Goal: Register for event/course

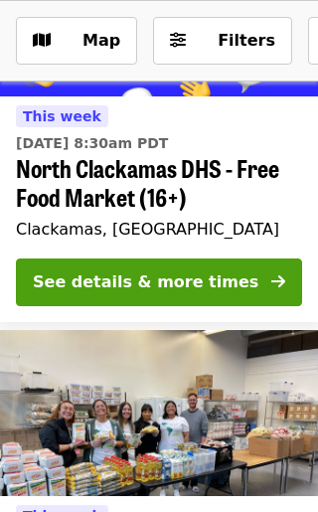
click at [108, 48] on span "Map" at bounding box center [102, 40] width 38 height 19
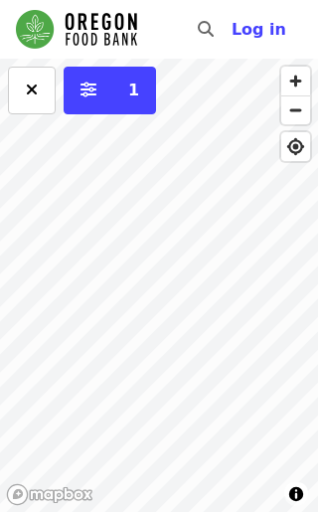
click at [121, 415] on div "Back to list 1" at bounding box center [159, 286] width 318 height 454
click at [304, 368] on div "Back to list 1" at bounding box center [159, 286] width 318 height 454
click at [133, 327] on div "Back to list 1" at bounding box center [159, 286] width 318 height 454
click at [106, 324] on div "Back to list 1" at bounding box center [159, 286] width 318 height 454
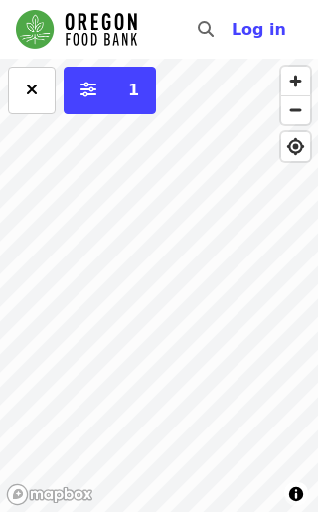
click at [95, 97] on icon "sliders-h icon" at bounding box center [89, 90] width 16 height 19
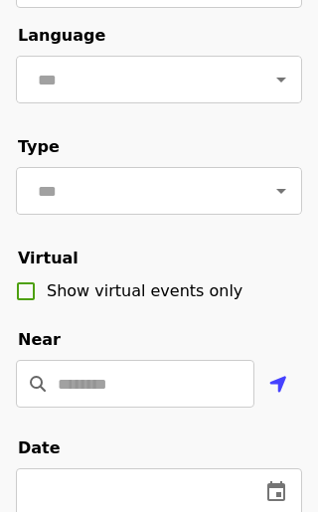
scroll to position [163, 0]
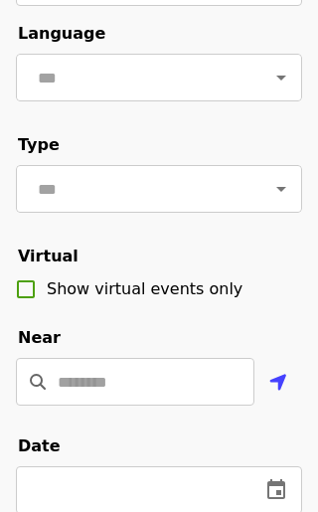
click at [86, 386] on input "Location" at bounding box center [156, 382] width 197 height 48
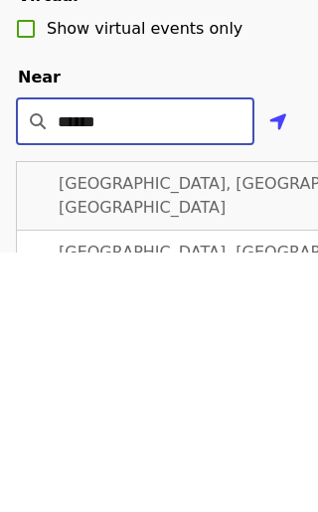
click at [120, 435] on span "[GEOGRAPHIC_DATA], [GEOGRAPHIC_DATA], [GEOGRAPHIC_DATA]" at bounding box center [234, 456] width 350 height 43
type input "**********"
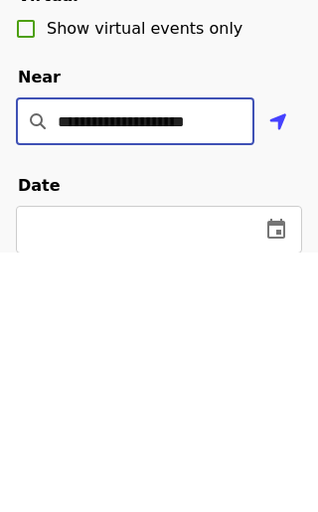
click at [63, 435] on legend "Date" at bounding box center [39, 447] width 47 height 24
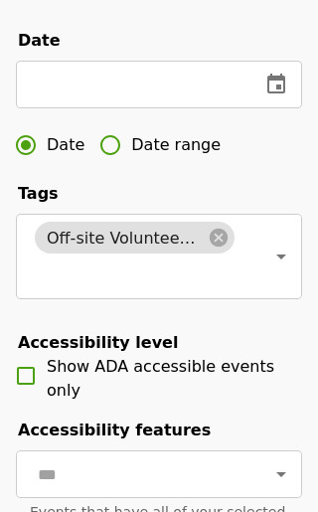
scroll to position [577, 0]
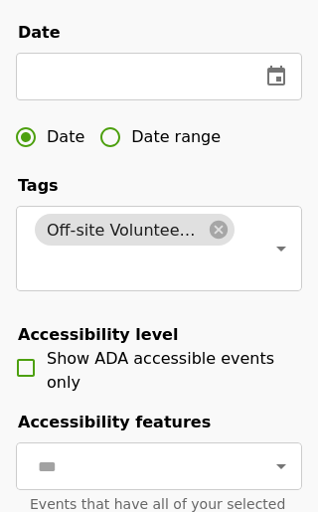
click at [289, 458] on icon "Open" at bounding box center [282, 467] width 24 height 24
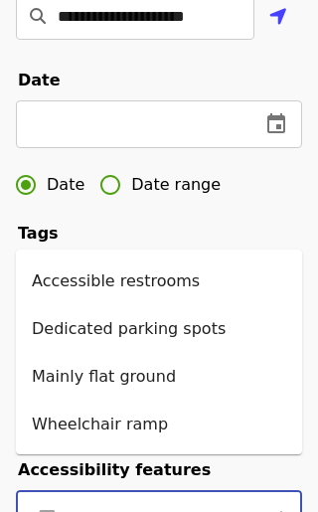
scroll to position [528, 0]
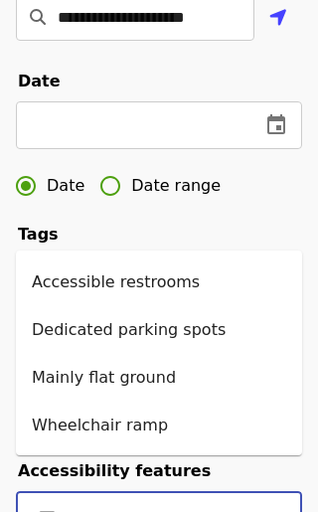
click at [284, 130] on icon "change date" at bounding box center [277, 124] width 18 height 20
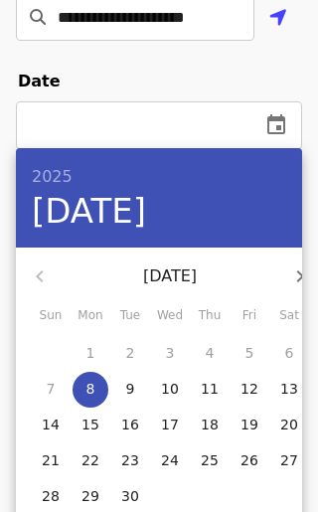
click at [85, 424] on p "15" at bounding box center [91, 425] width 18 height 20
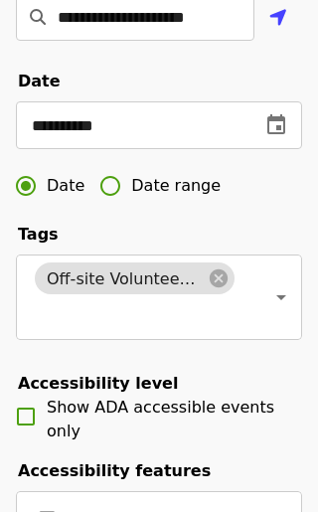
type input "**********"
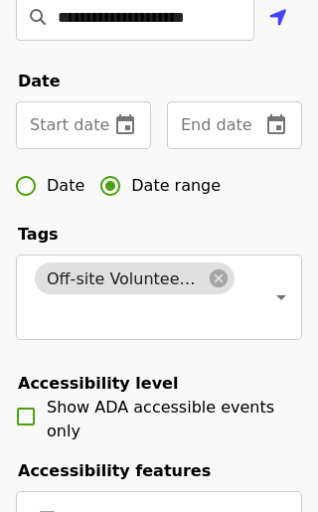
click at [48, 120] on div "Start date Start date" at bounding box center [83, 126] width 135 height 48
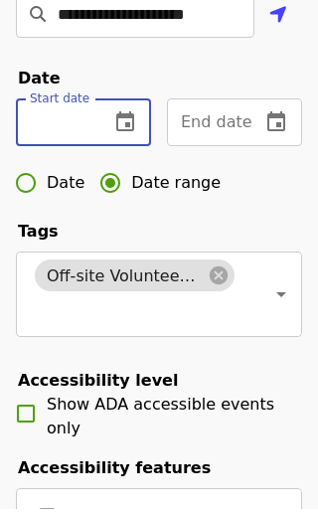
click at [116, 129] on icon "change date" at bounding box center [125, 125] width 24 height 24
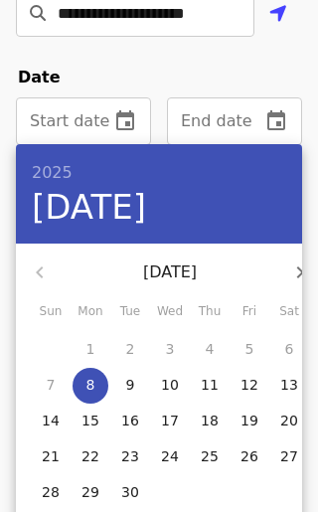
click at [90, 428] on p "15" at bounding box center [91, 421] width 18 height 20
type input "**********"
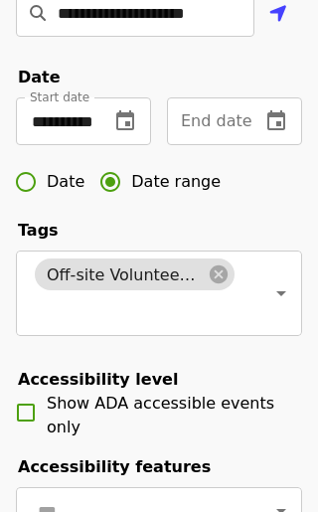
click at [225, 118] on div "End date End date" at bounding box center [234, 122] width 135 height 48
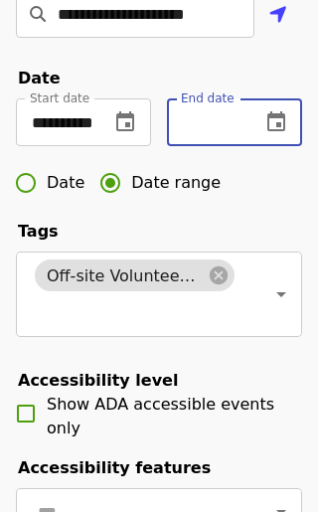
click at [235, 118] on input "text" at bounding box center [206, 123] width 78 height 48
click at [235, 117] on input "text" at bounding box center [206, 123] width 78 height 48
click at [272, 132] on icon "change date" at bounding box center [277, 122] width 24 height 24
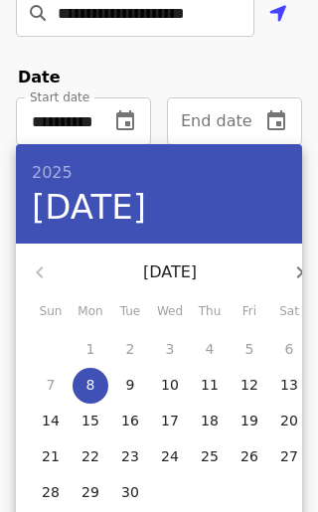
click at [305, 279] on div at bounding box center [159, 256] width 318 height 512
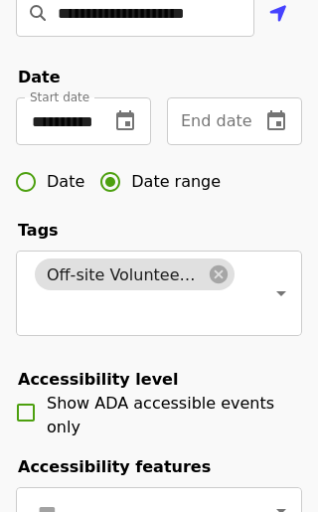
click at [269, 118] on icon "change date" at bounding box center [277, 120] width 18 height 20
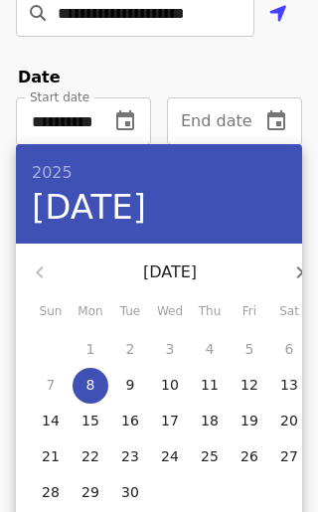
click at [305, 266] on div at bounding box center [159, 256] width 318 height 512
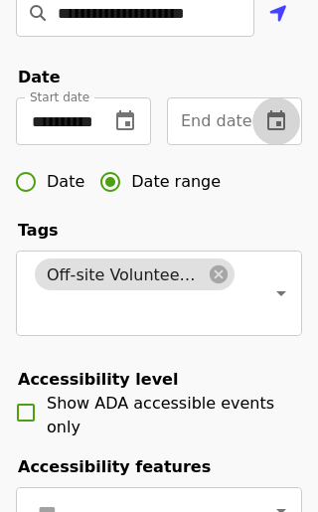
click at [256, 113] on button "change date" at bounding box center [277, 122] width 48 height 48
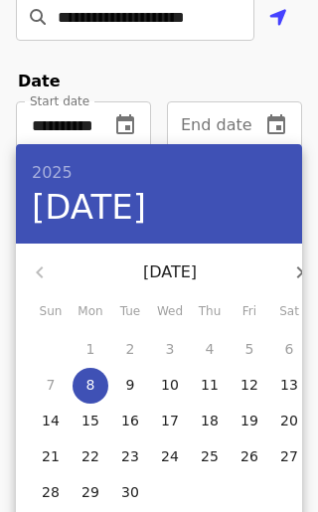
scroll to position [527, 0]
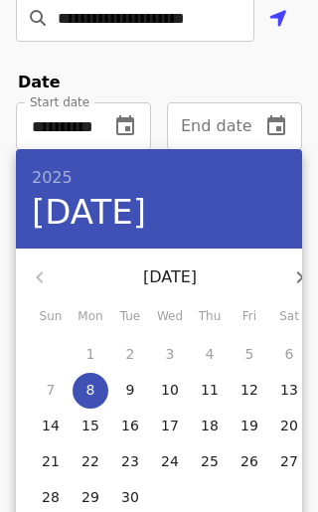
click at [280, 283] on button "button" at bounding box center [301, 278] width 48 height 48
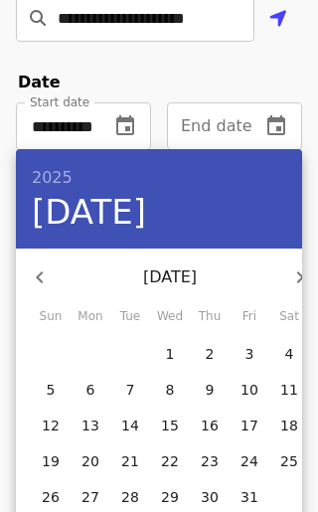
click at [309, 511] on div at bounding box center [159, 256] width 318 height 512
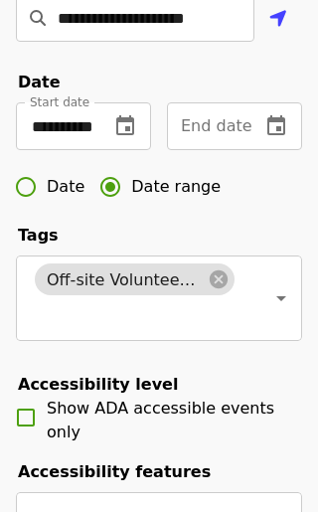
click at [285, 138] on button "change date" at bounding box center [277, 126] width 48 height 48
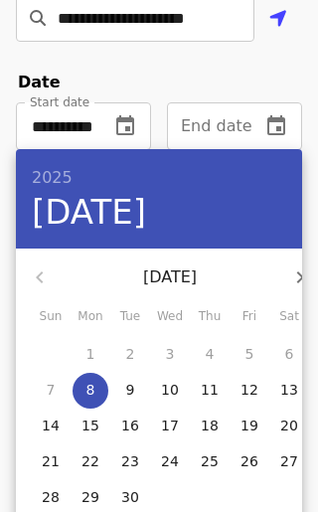
click at [292, 270] on icon "button" at bounding box center [301, 278] width 24 height 24
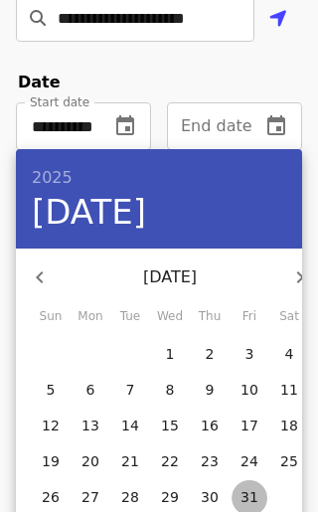
click at [263, 491] on span "31" at bounding box center [250, 498] width 36 height 20
type input "**********"
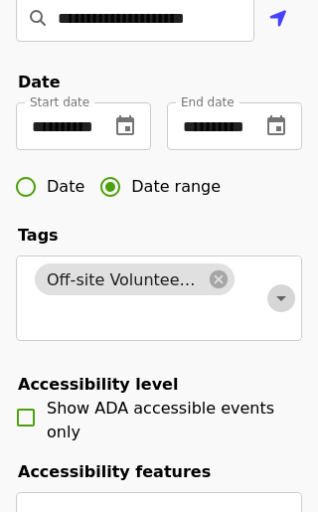
click at [285, 305] on icon "Open" at bounding box center [282, 299] width 24 height 24
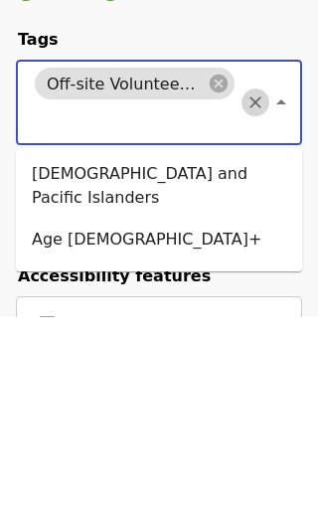
click at [258, 293] on icon "Clear" at bounding box center [256, 299] width 12 height 12
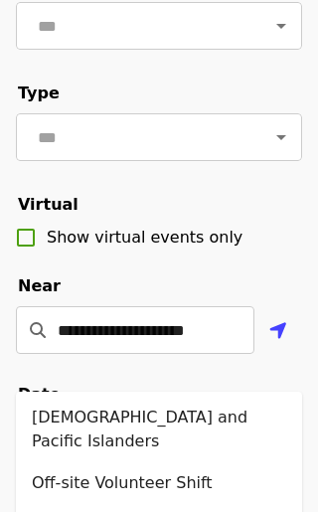
scroll to position [196, 0]
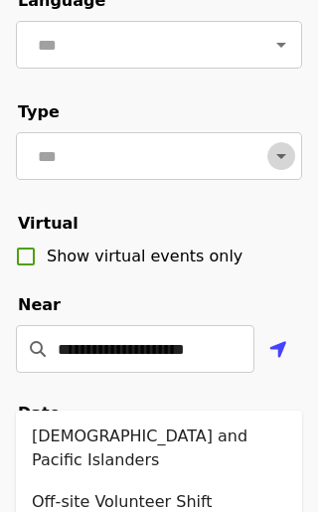
click at [292, 149] on icon "Open" at bounding box center [282, 156] width 24 height 24
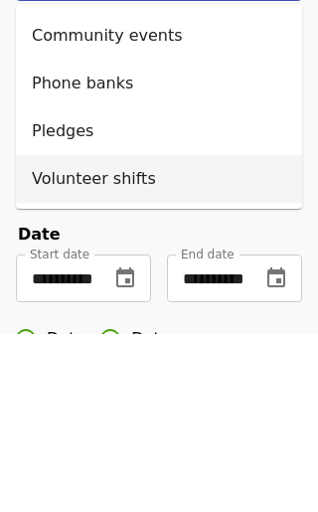
click at [263, 334] on li "Volunteer shifts" at bounding box center [159, 358] width 287 height 48
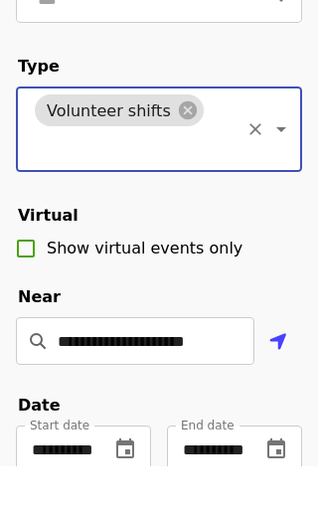
click at [292, 163] on icon "Open" at bounding box center [282, 175] width 24 height 24
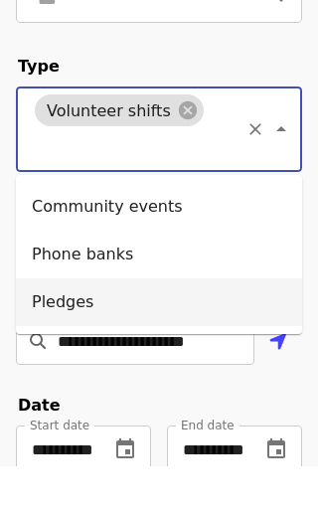
click at [288, 163] on icon "Close" at bounding box center [282, 175] width 24 height 24
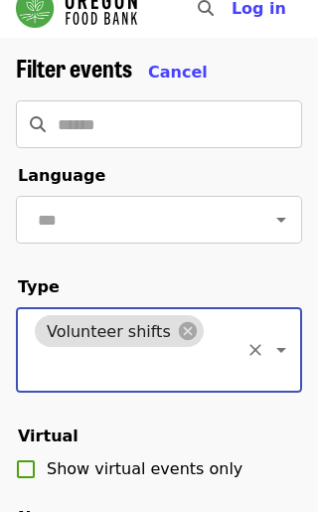
scroll to position [14, 0]
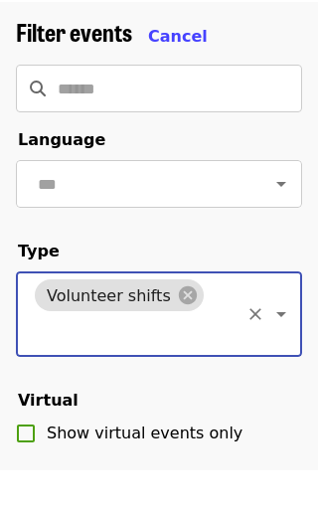
click at [287, 215] on icon "Open" at bounding box center [282, 227] width 24 height 24
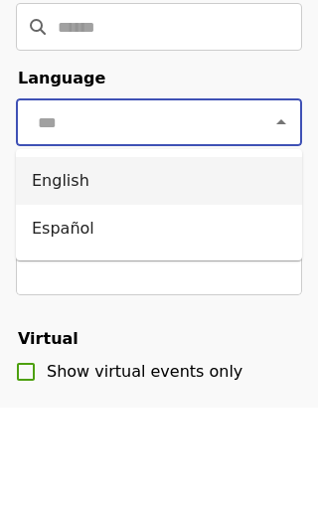
click at [51, 262] on li "English" at bounding box center [159, 286] width 287 height 48
type input "*******"
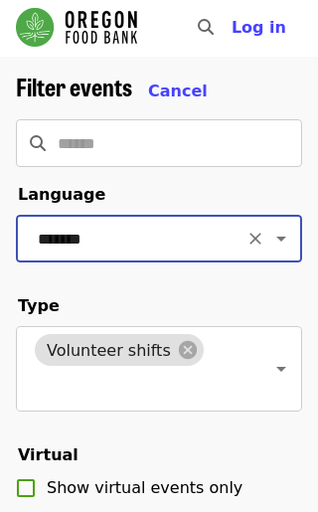
scroll to position [0, 0]
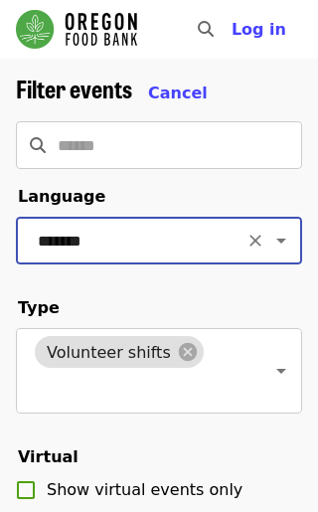
click at [260, 154] on input "Search" at bounding box center [180, 145] width 245 height 48
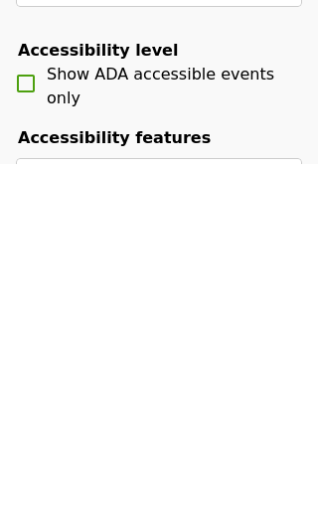
scroll to position [513, 0]
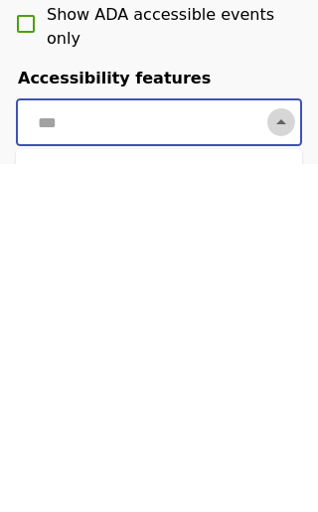
click at [291, 459] on icon "Close" at bounding box center [282, 471] width 24 height 24
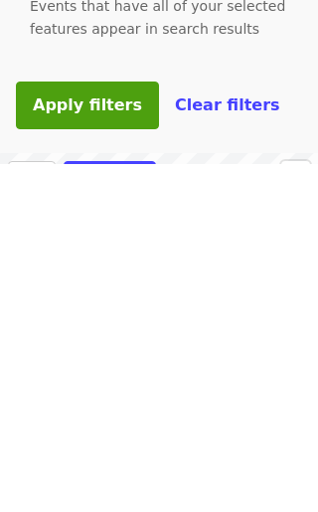
scroll to position [748, 0]
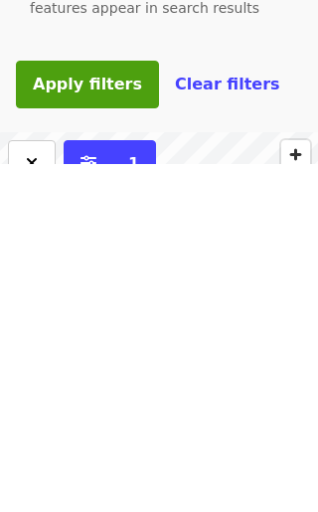
click at [88, 423] on span "Apply filters" at bounding box center [87, 432] width 109 height 19
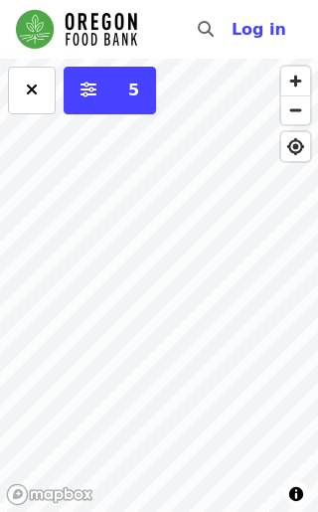
click at [151, 87] on button "5" at bounding box center [110, 91] width 93 height 48
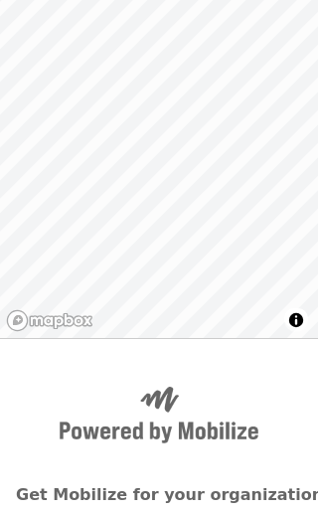
scroll to position [1336, 0]
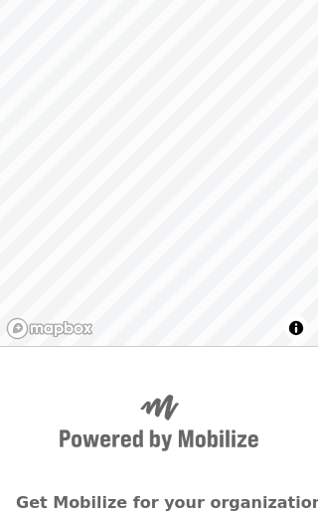
click at [76, 234] on div "Back to list 5" at bounding box center [159, 120] width 318 height 454
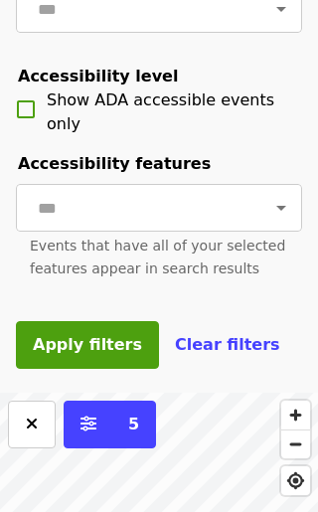
scroll to position [836, 0]
click at [87, 421] on icon "sliders-h icon" at bounding box center [89, 424] width 16 height 19
click at [89, 419] on icon "sliders-h icon" at bounding box center [89, 424] width 16 height 19
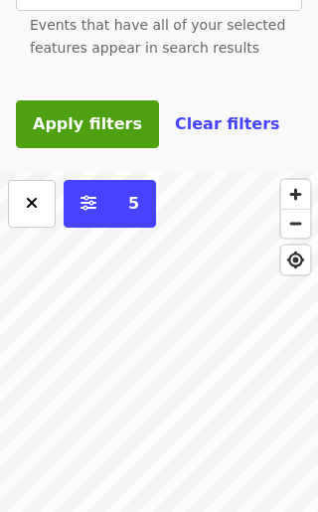
scroll to position [1058, 0]
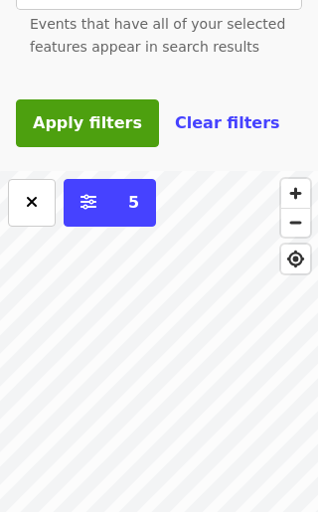
click at [138, 205] on span "5" at bounding box center [133, 202] width 11 height 19
click at [136, 203] on span "5" at bounding box center [133, 202] width 11 height 19
click at [16, 206] on button at bounding box center [32, 203] width 48 height 48
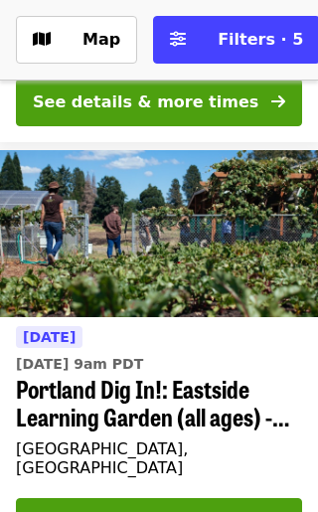
scroll to position [6872, 0]
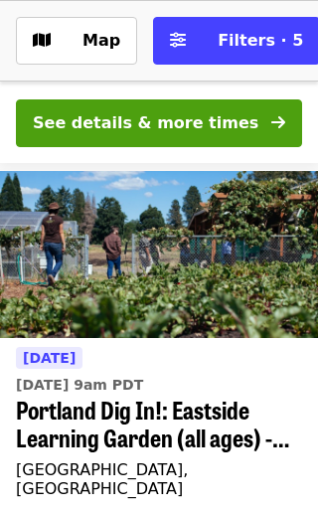
click at [266, 50] on span "Filters · 5" at bounding box center [261, 40] width 86 height 19
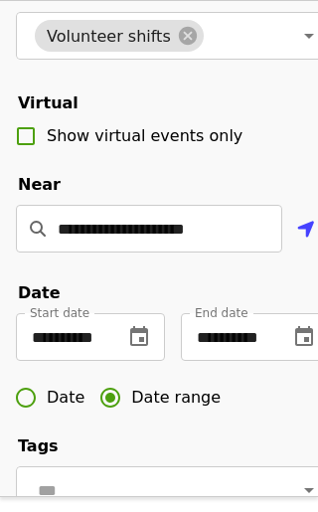
scroll to position [262, 0]
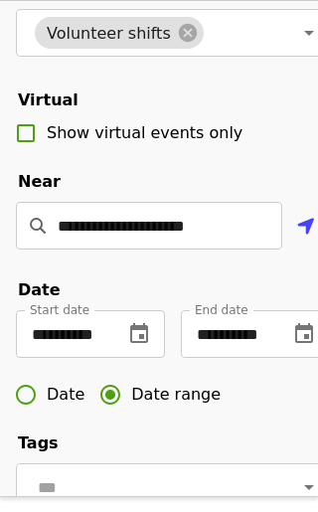
click at [313, 235] on button "Use my location" at bounding box center [307, 228] width 48 height 48
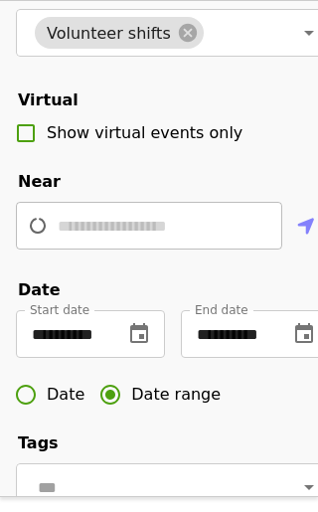
scroll to position [231, 12]
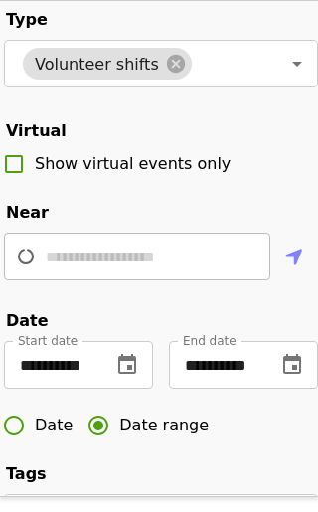
type input "**********"
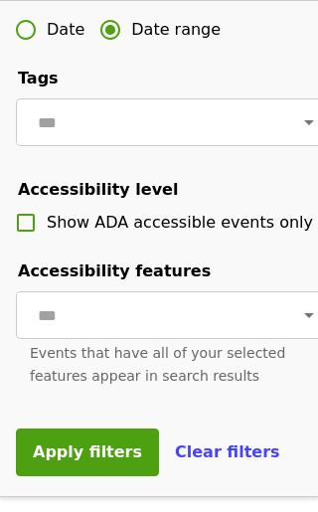
scroll to position [629, 2]
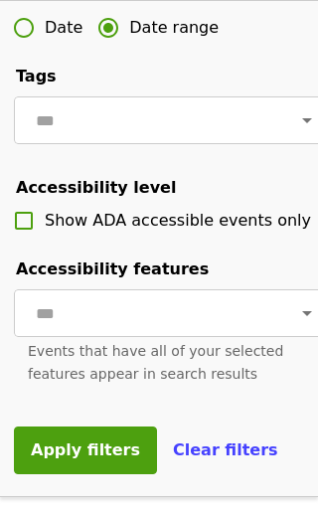
click at [104, 450] on span "Apply filters" at bounding box center [85, 449] width 109 height 19
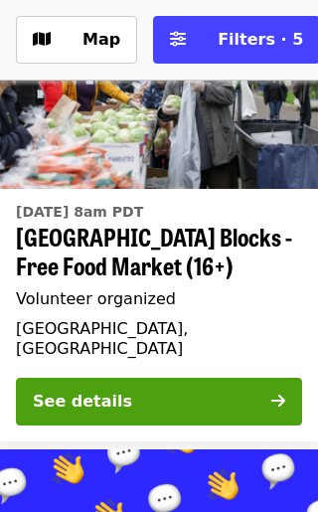
scroll to position [2615, 0]
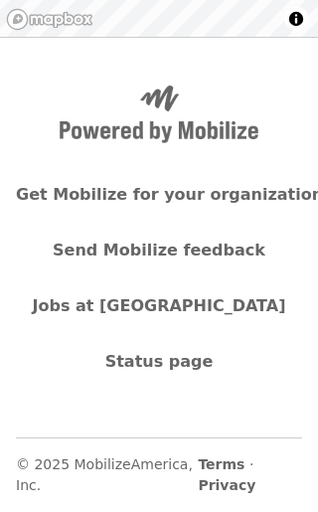
scroll to position [553, 0]
